Goal: Task Accomplishment & Management: Complete application form

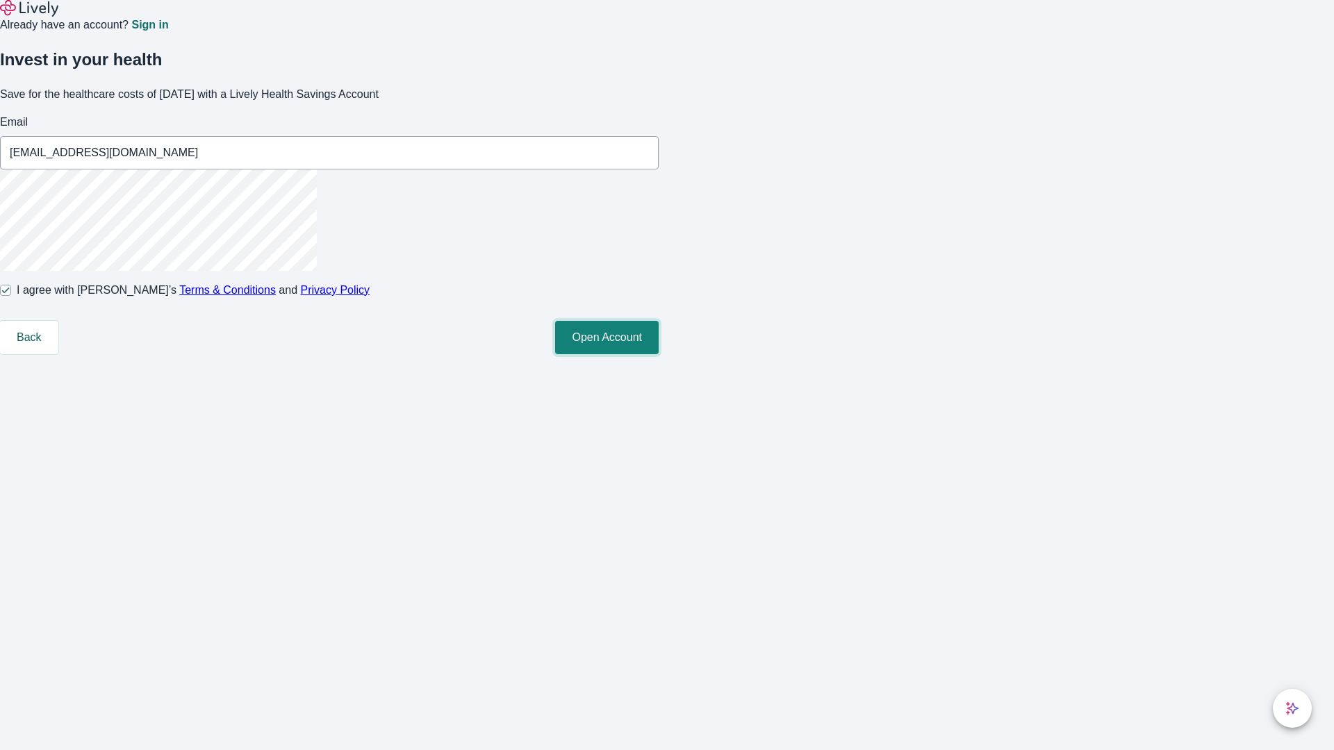
click at [659, 354] on button "Open Account" at bounding box center [607, 337] width 104 height 33
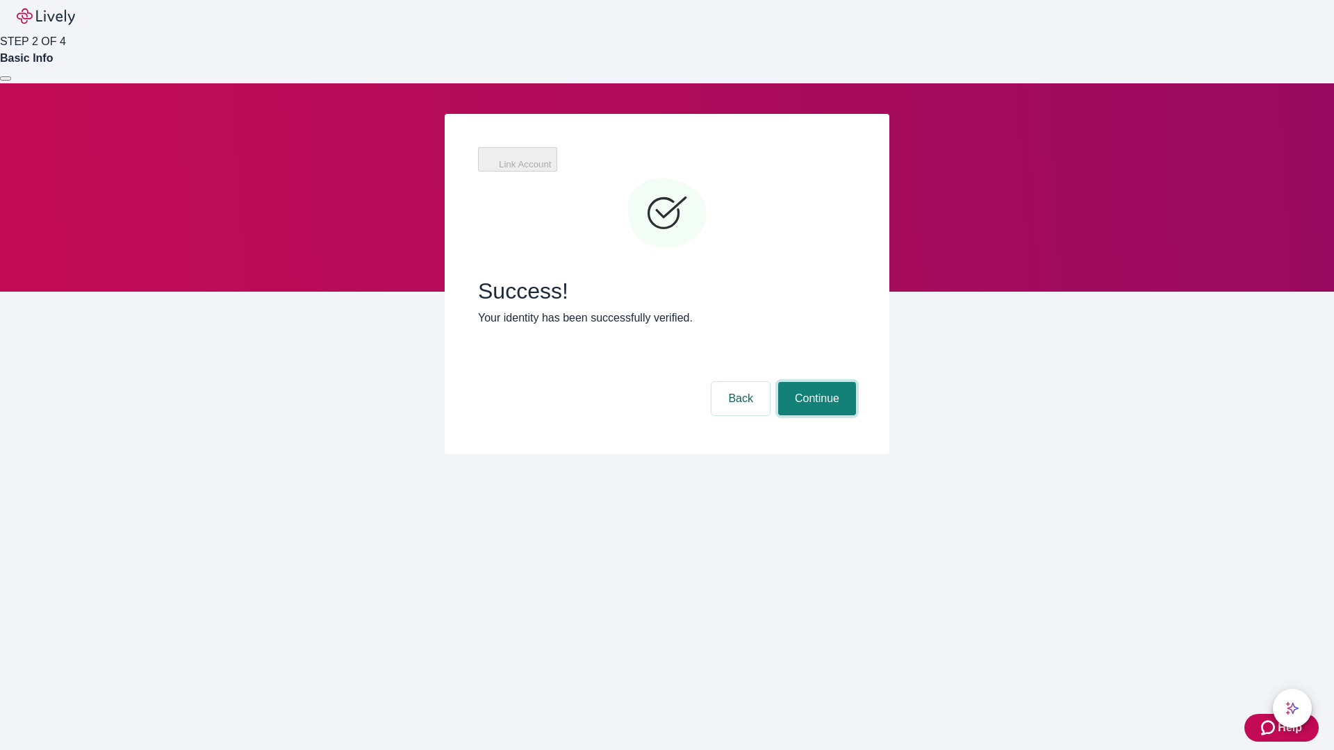
click at [815, 382] on button "Continue" at bounding box center [817, 398] width 78 height 33
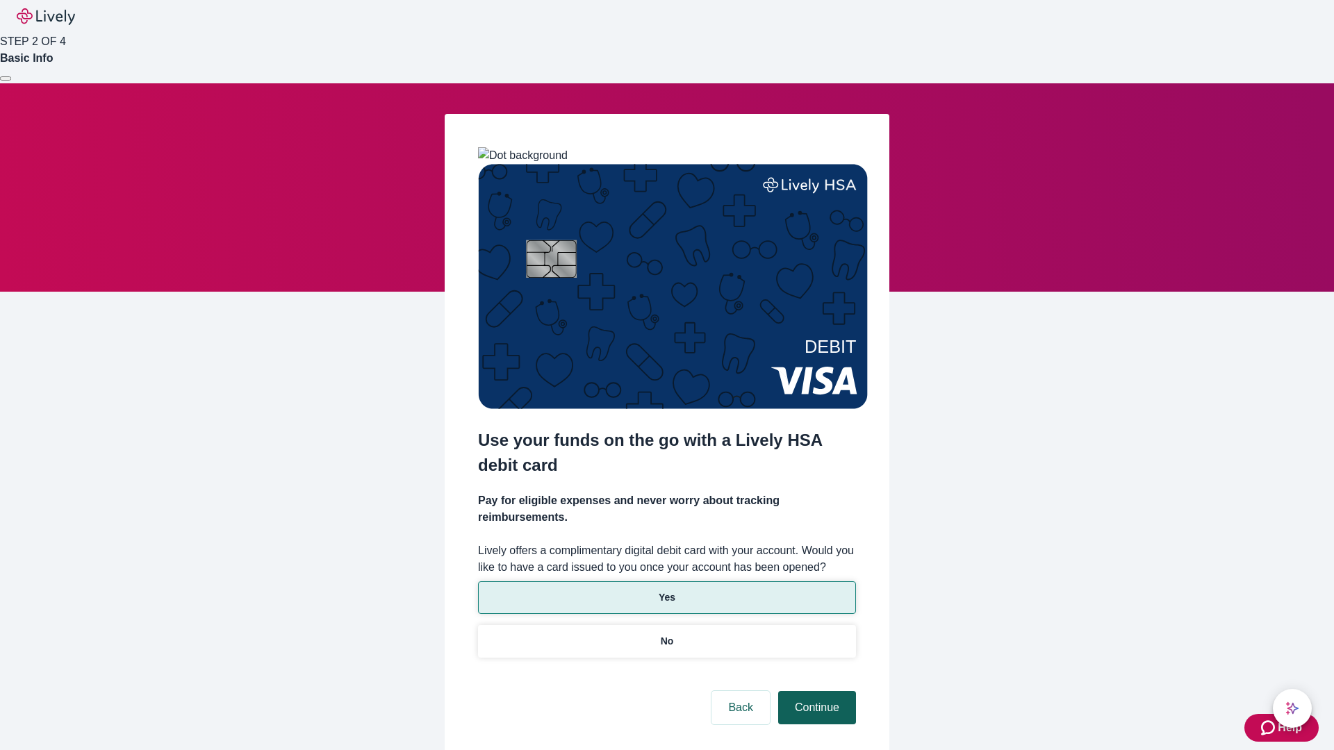
click at [666, 590] on p "Yes" at bounding box center [667, 597] width 17 height 15
click at [815, 691] on button "Continue" at bounding box center [817, 707] width 78 height 33
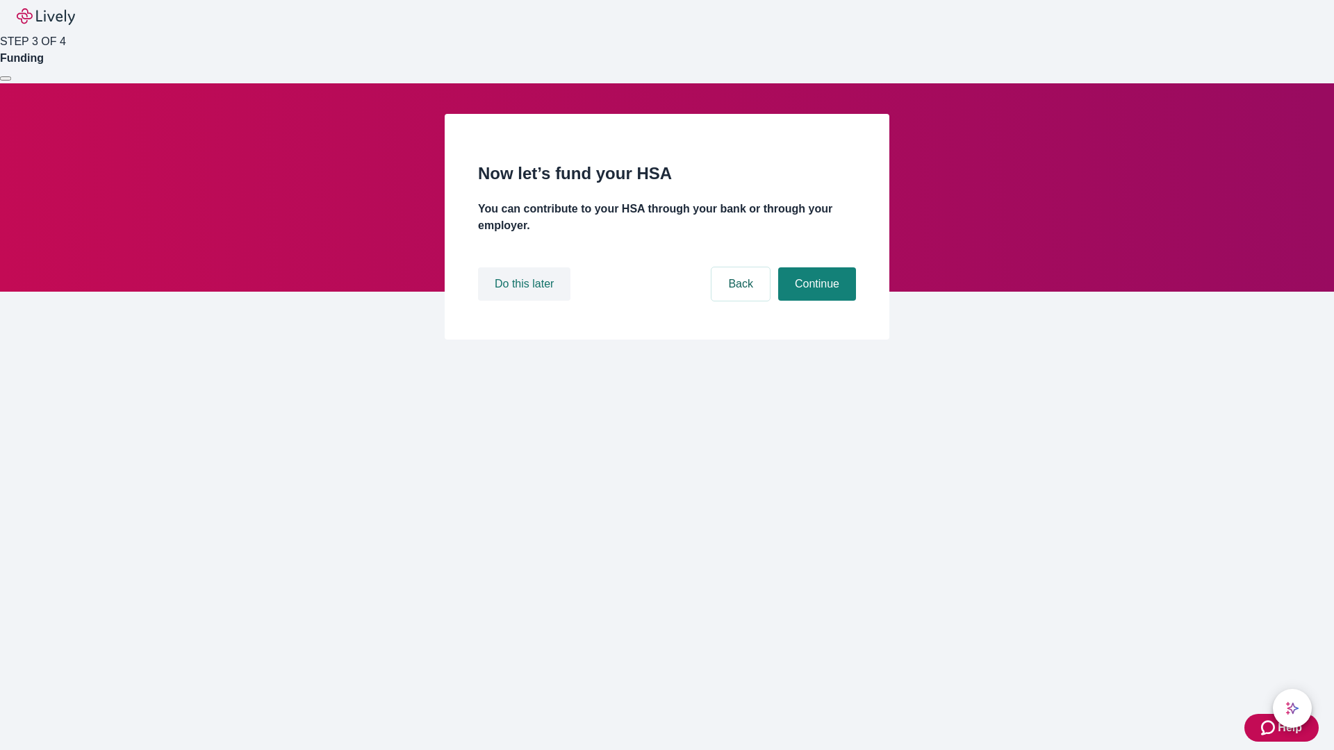
click at [526, 301] on button "Do this later" at bounding box center [524, 283] width 92 height 33
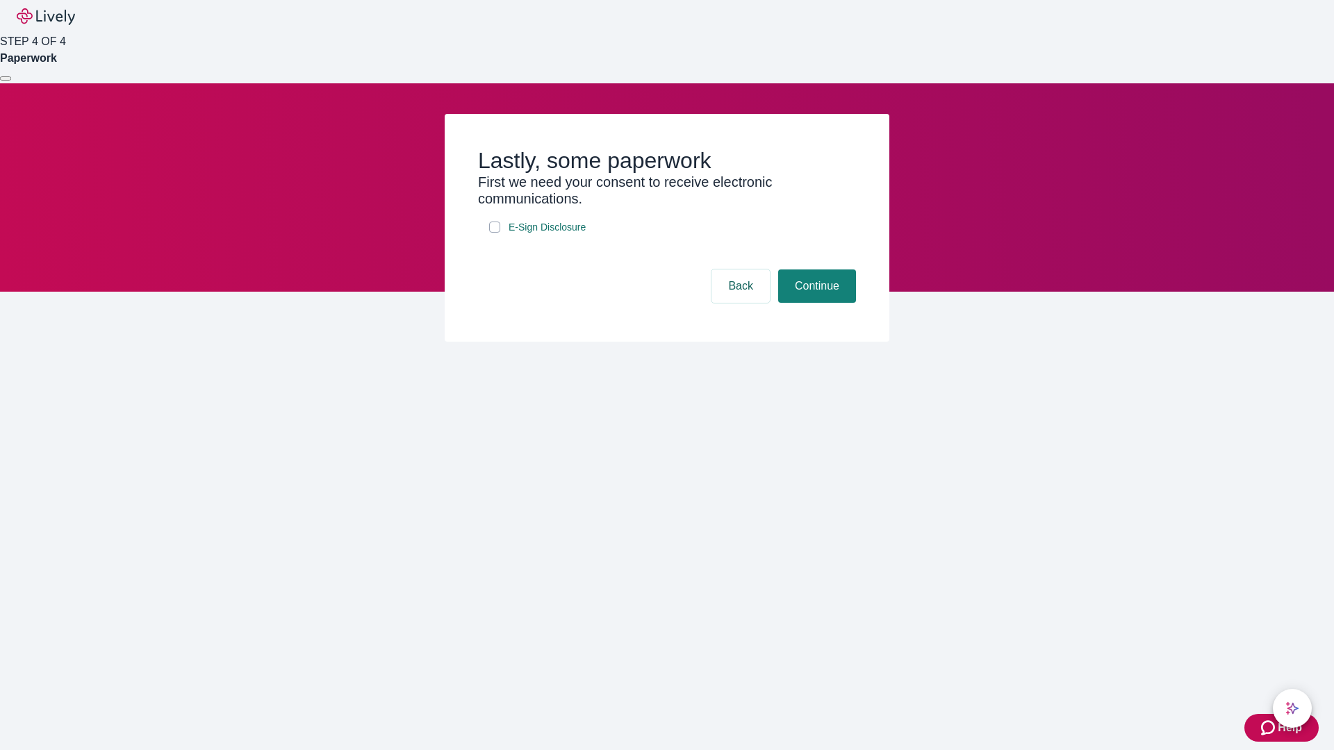
click at [495, 233] on input "E-Sign Disclosure" at bounding box center [494, 227] width 11 height 11
checkbox input "true"
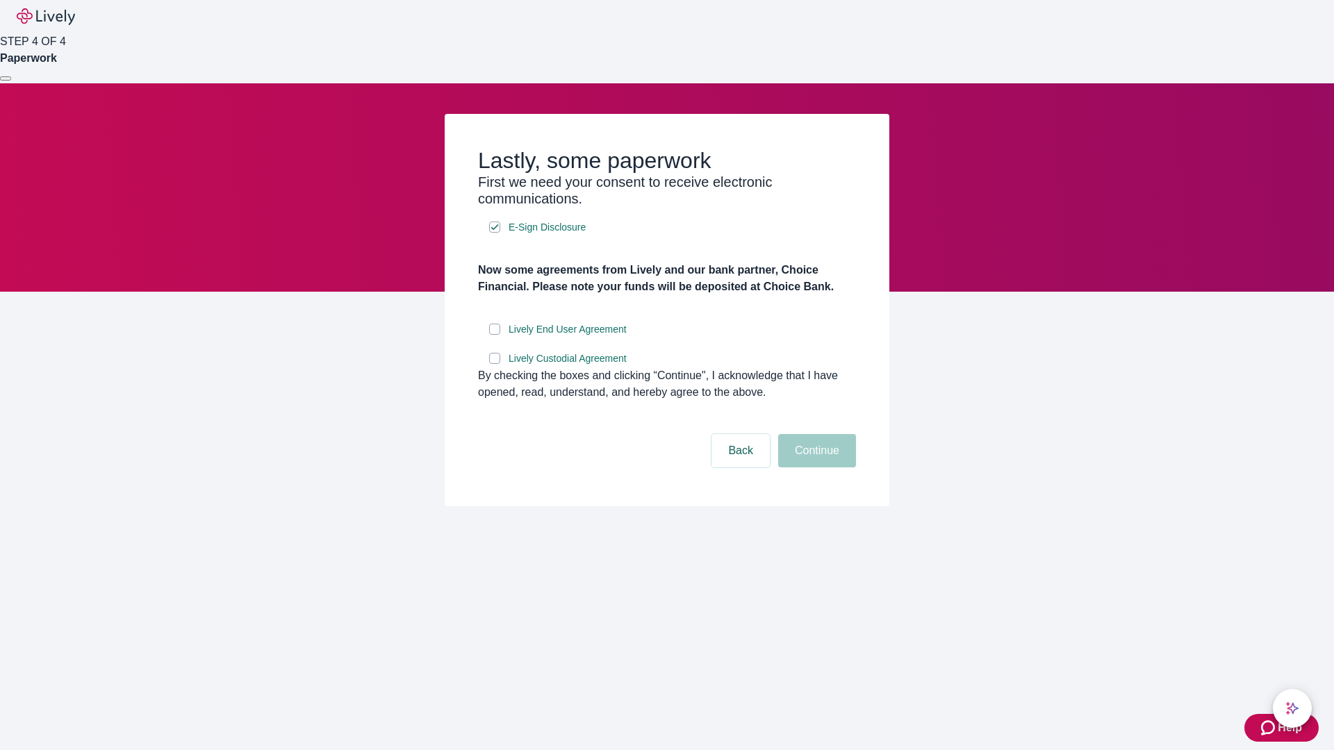
click at [495, 335] on input "Lively End User Agreement" at bounding box center [494, 329] width 11 height 11
checkbox input "true"
click at [495, 364] on input "Lively Custodial Agreement" at bounding box center [494, 358] width 11 height 11
checkbox input "true"
click at [815, 467] on button "Continue" at bounding box center [817, 450] width 78 height 33
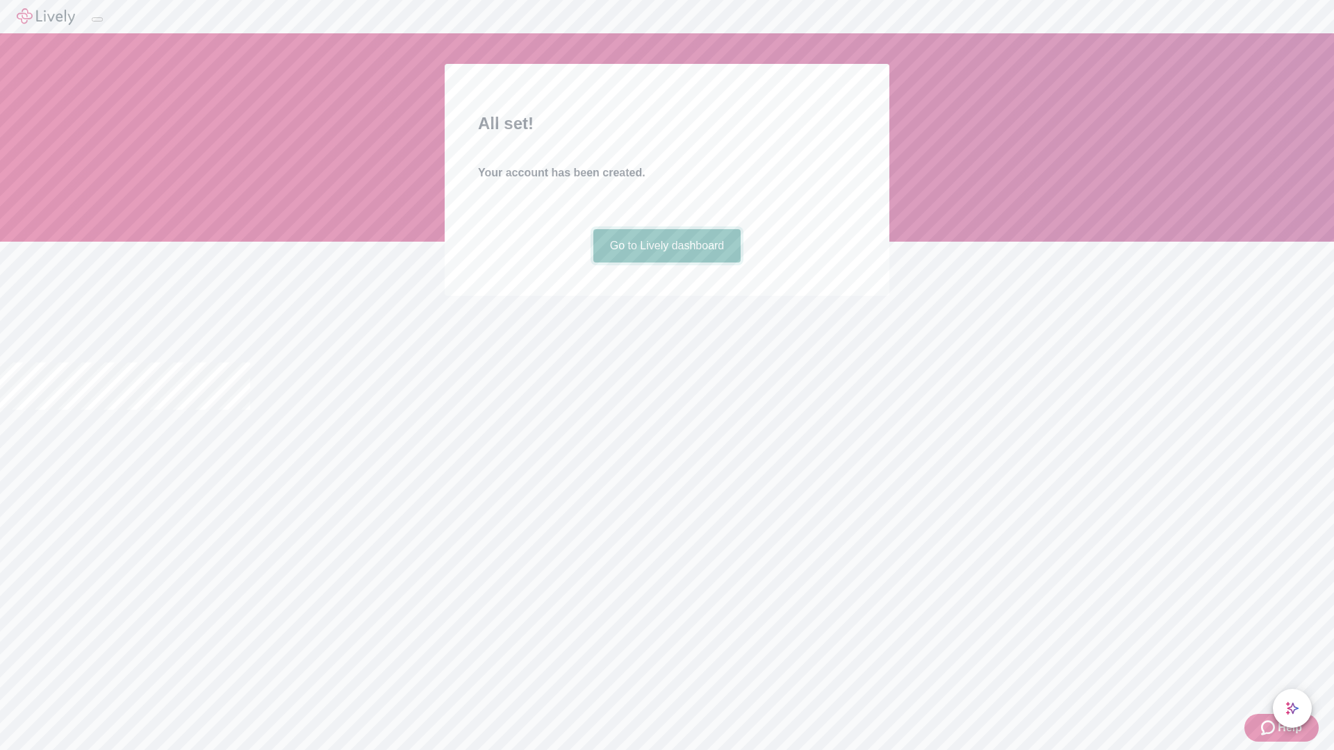
click at [666, 263] on link "Go to Lively dashboard" at bounding box center [667, 245] width 148 height 33
